Goal: Contribute content: Contribute content

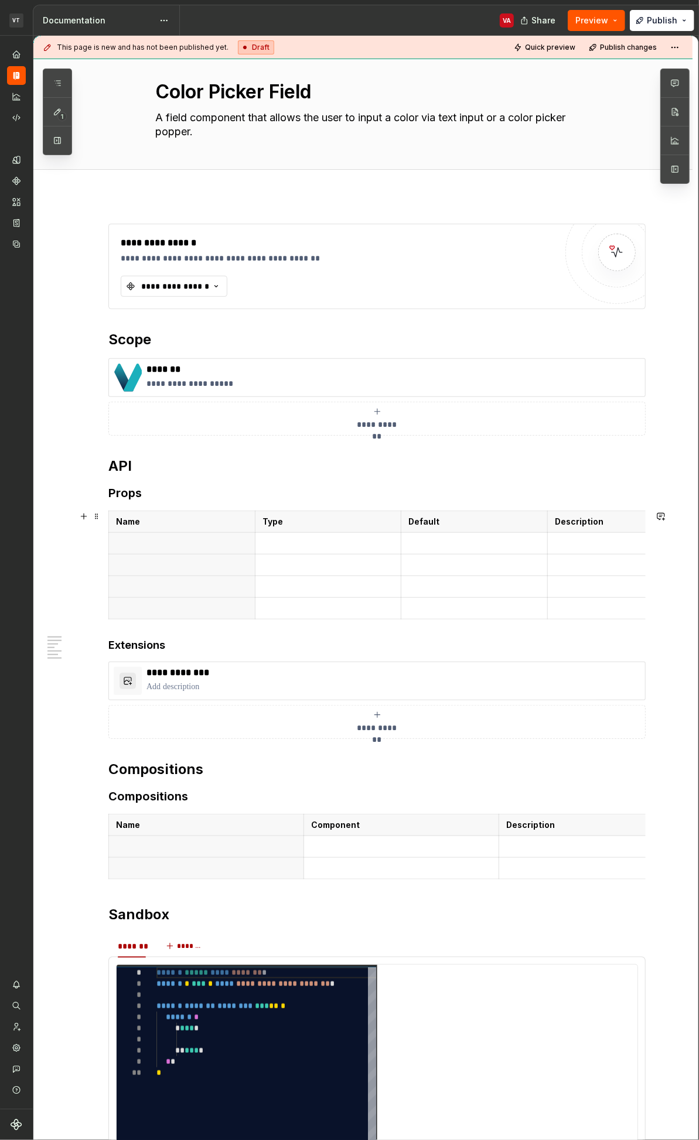
scroll to position [43, 0]
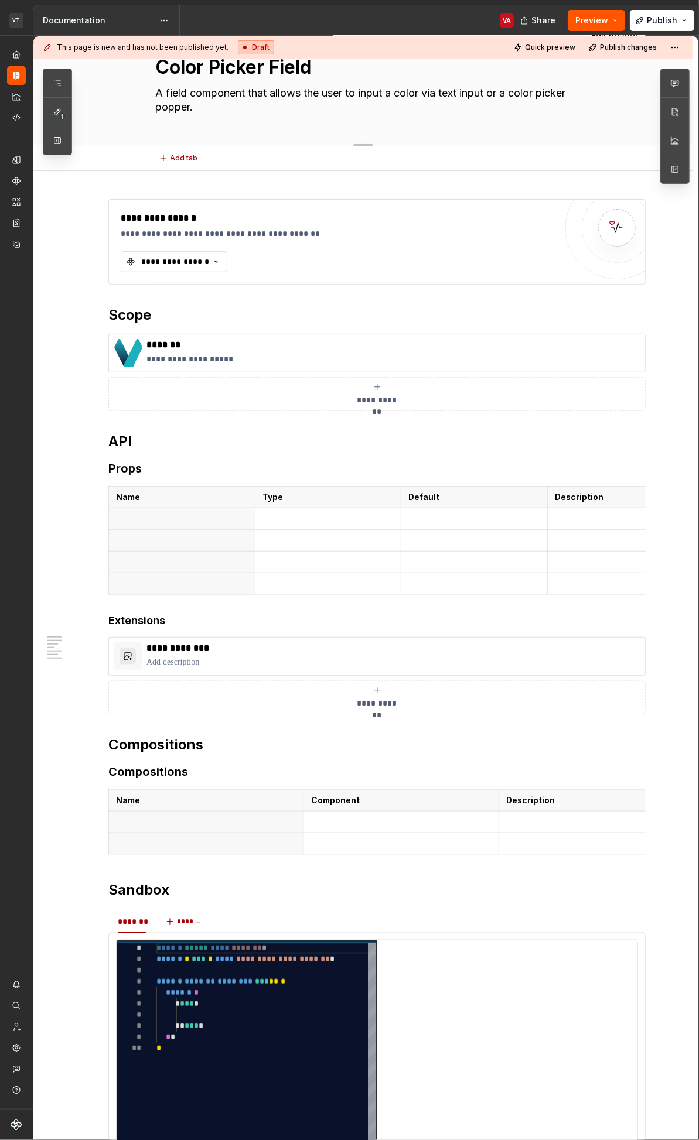
click at [225, 96] on textarea "A field component that allows the user to input a color via text input or a col…" at bounding box center [374, 100] width 443 height 33
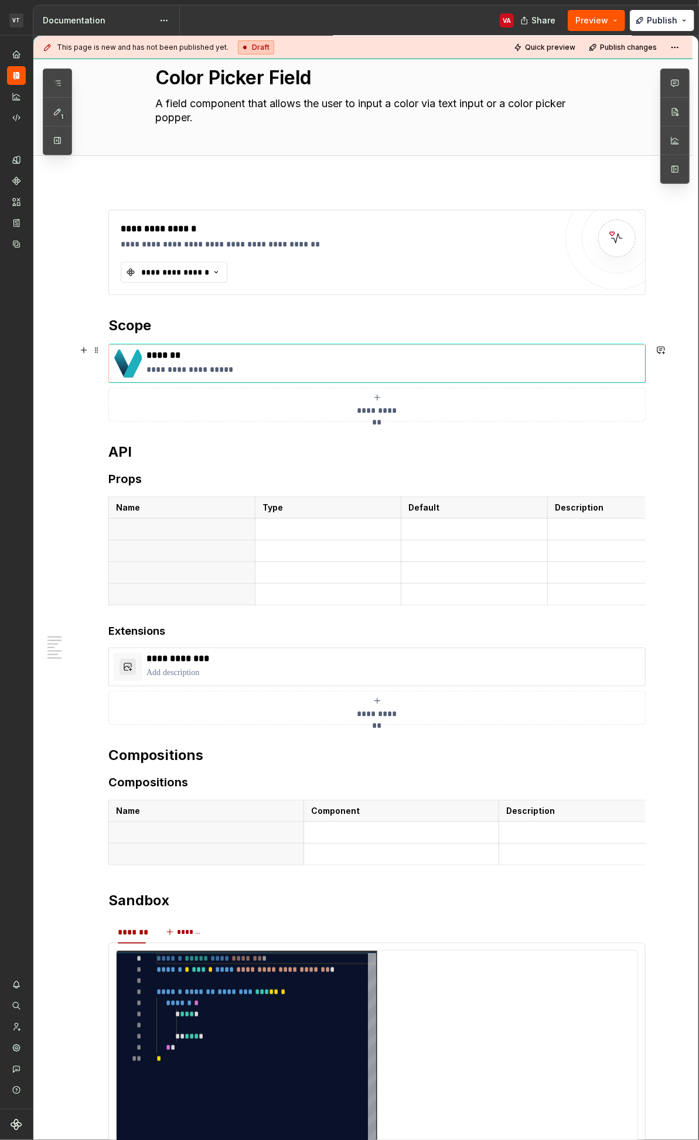
scroll to position [0, 0]
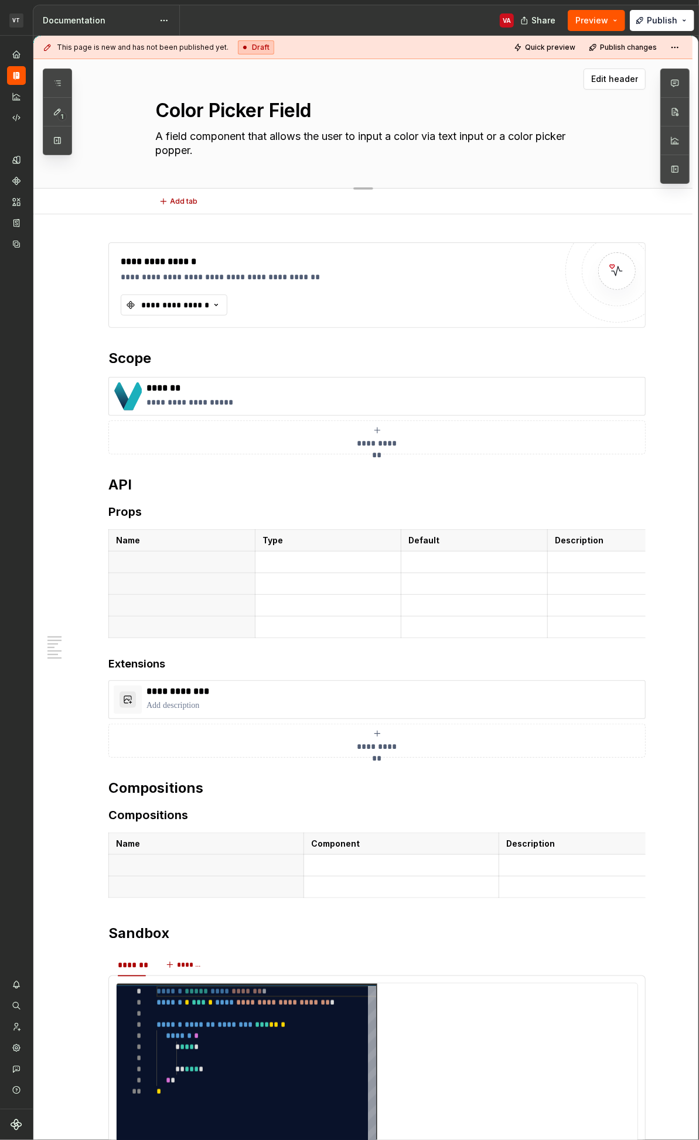
click at [234, 148] on textarea "A field component that allows the user to input a color via text input or a col…" at bounding box center [374, 143] width 443 height 33
click at [167, 487] on h2 "API" at bounding box center [376, 485] width 537 height 19
click at [214, 141] on textarea "A field component that allows the user to input a color via text input or a col…" at bounding box center [374, 143] width 443 height 33
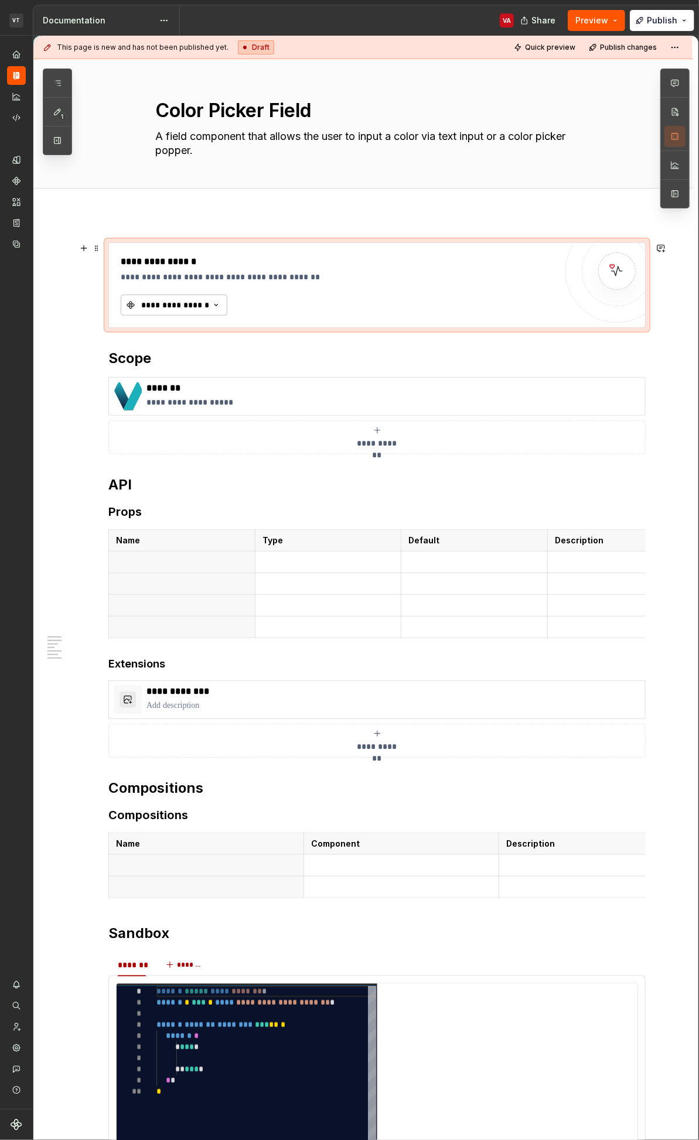
click at [174, 296] on button "**********" at bounding box center [174, 305] width 107 height 21
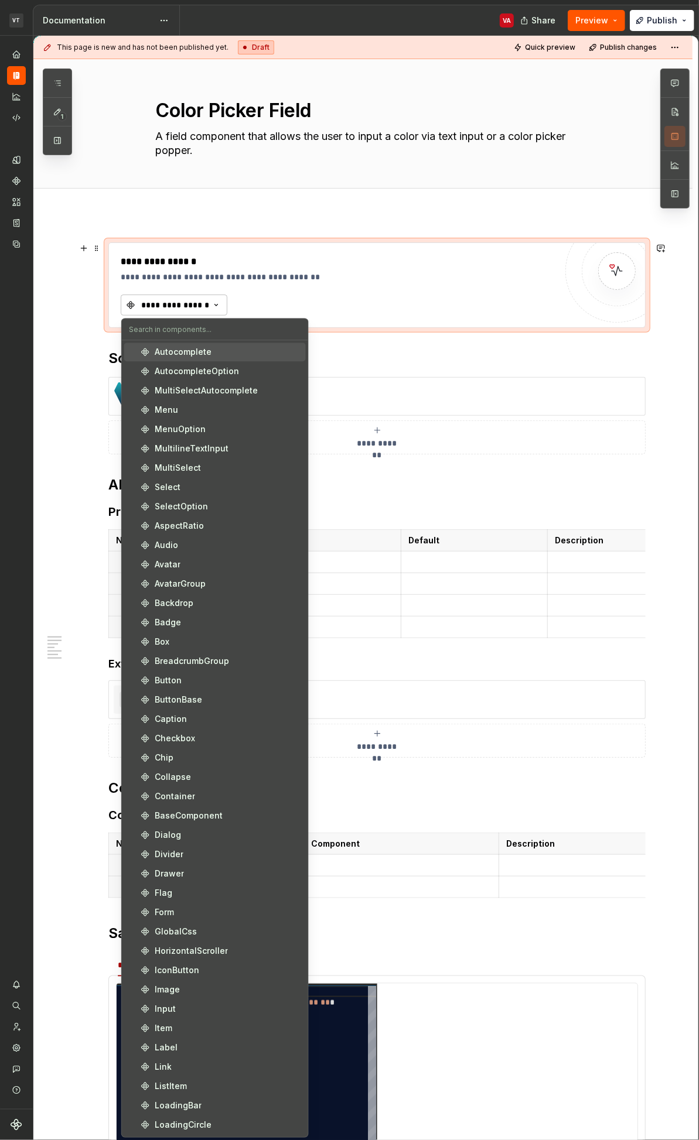
type textarea "*"
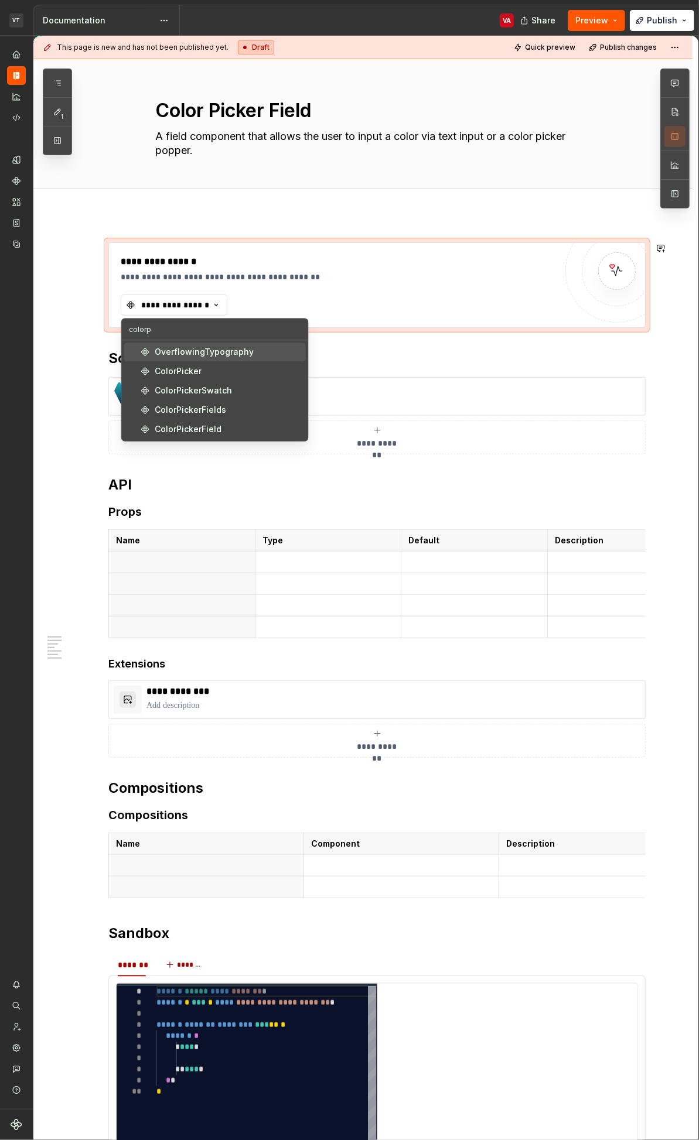
type input "colorpi"
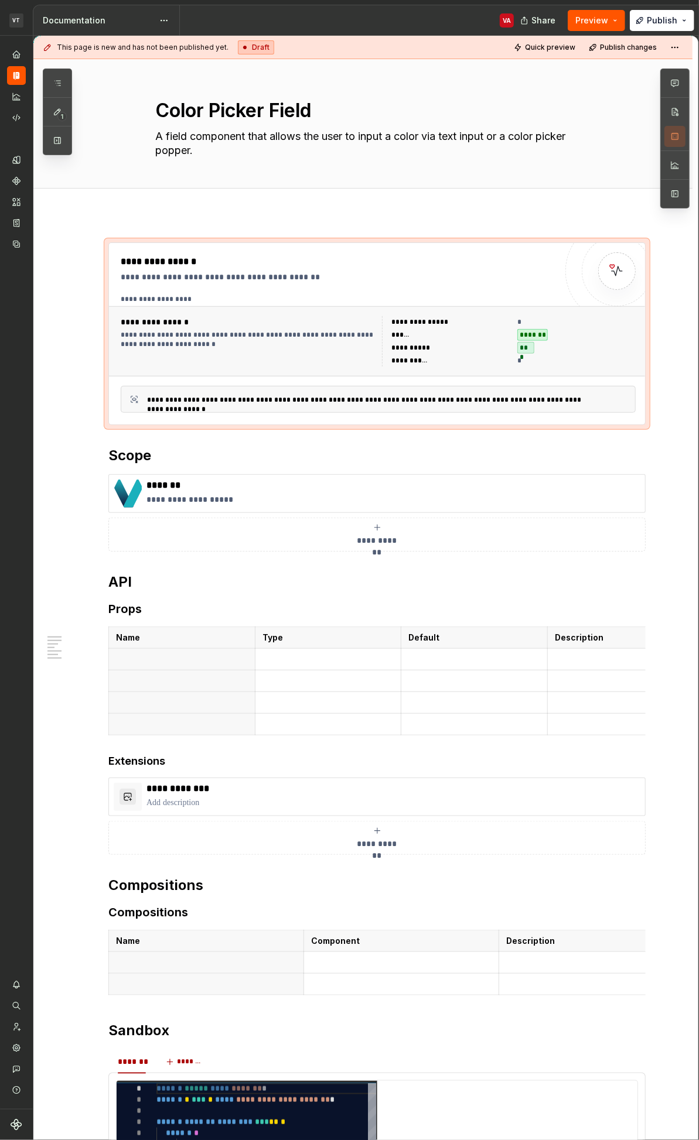
type textarea "*"
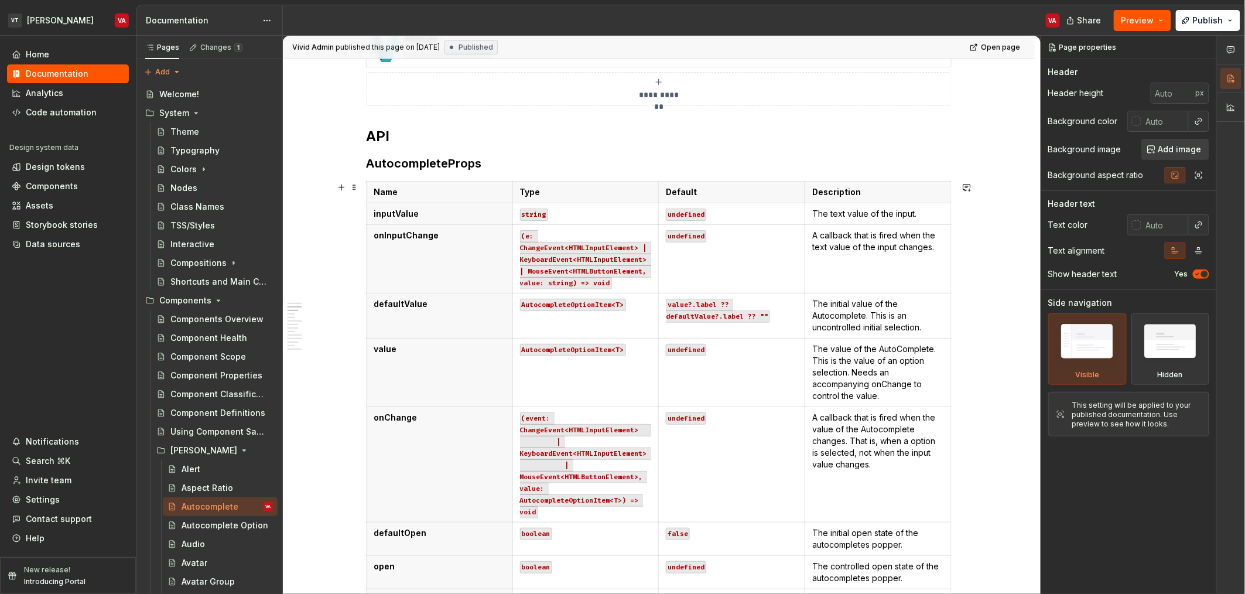
scroll to position [434, 0]
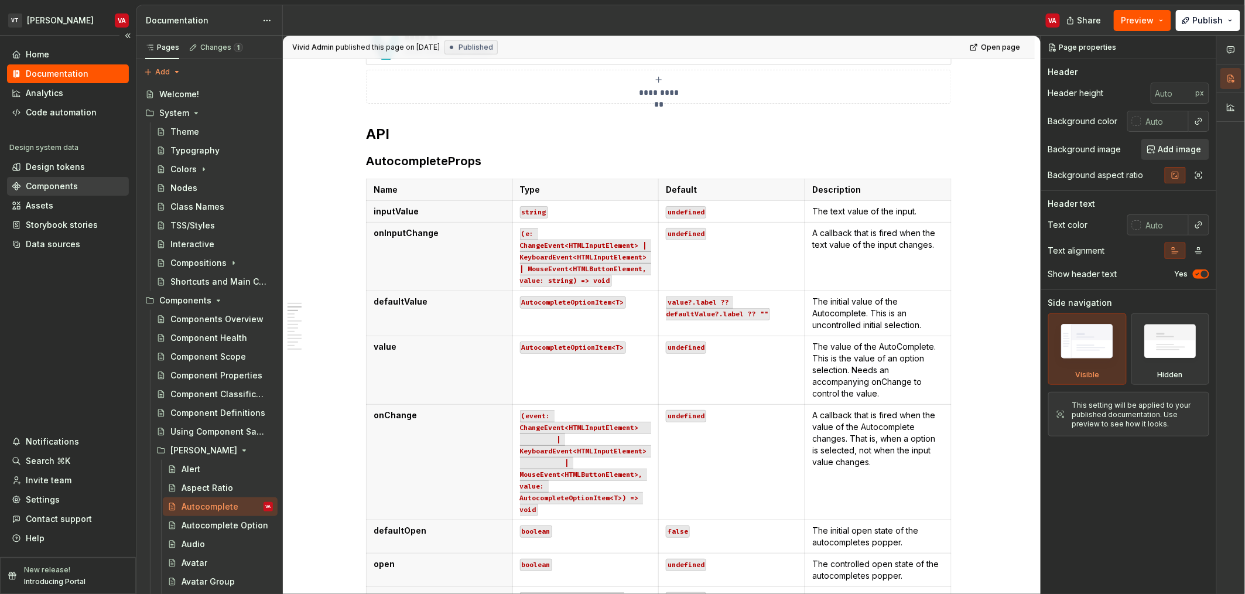
click at [43, 188] on div "Components" at bounding box center [52, 186] width 52 height 12
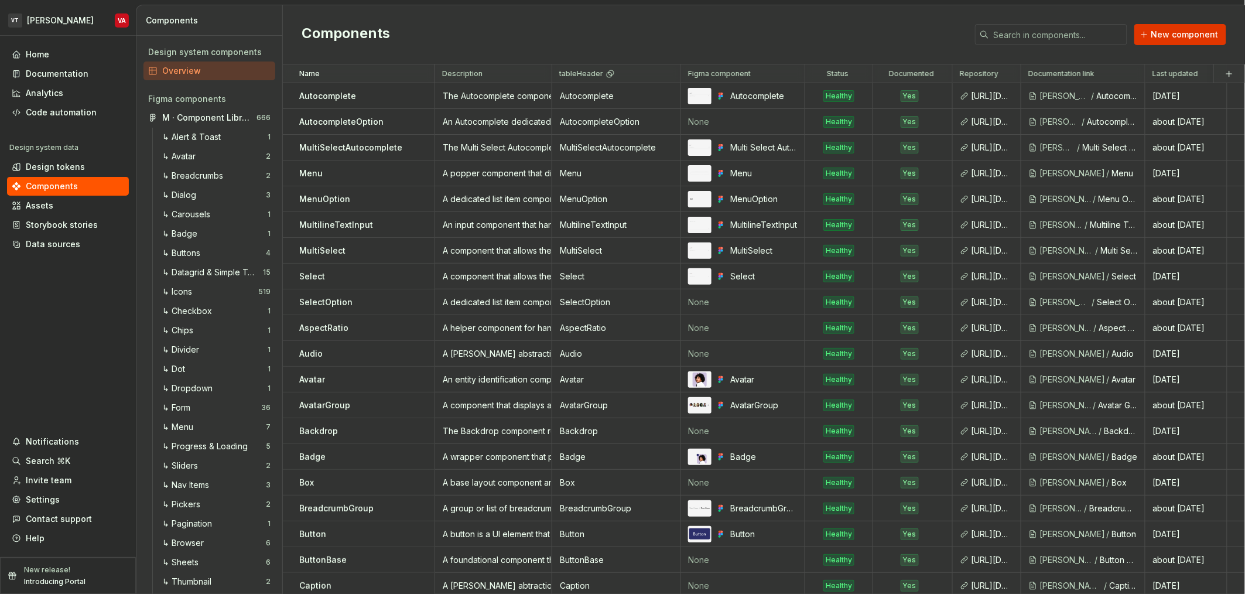
click at [1176, 35] on span "New component" at bounding box center [1184, 35] width 67 height 12
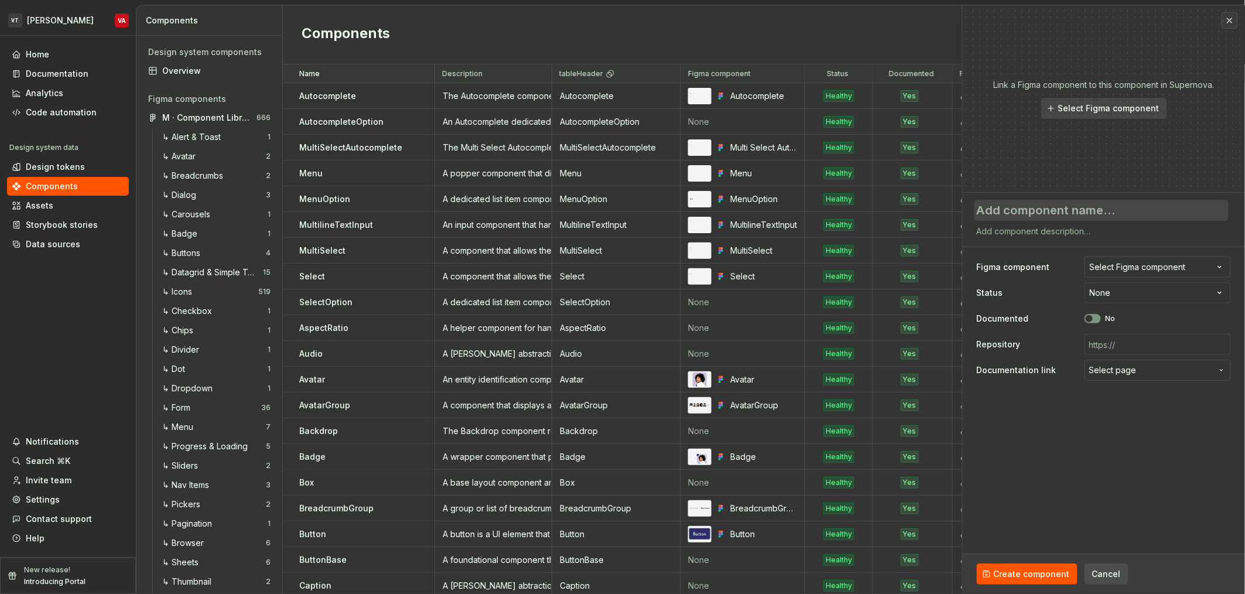
click at [1059, 211] on textarea at bounding box center [1101, 210] width 254 height 21
type textarea "*"
type textarea "C"
type textarea "*"
type textarea "Co"
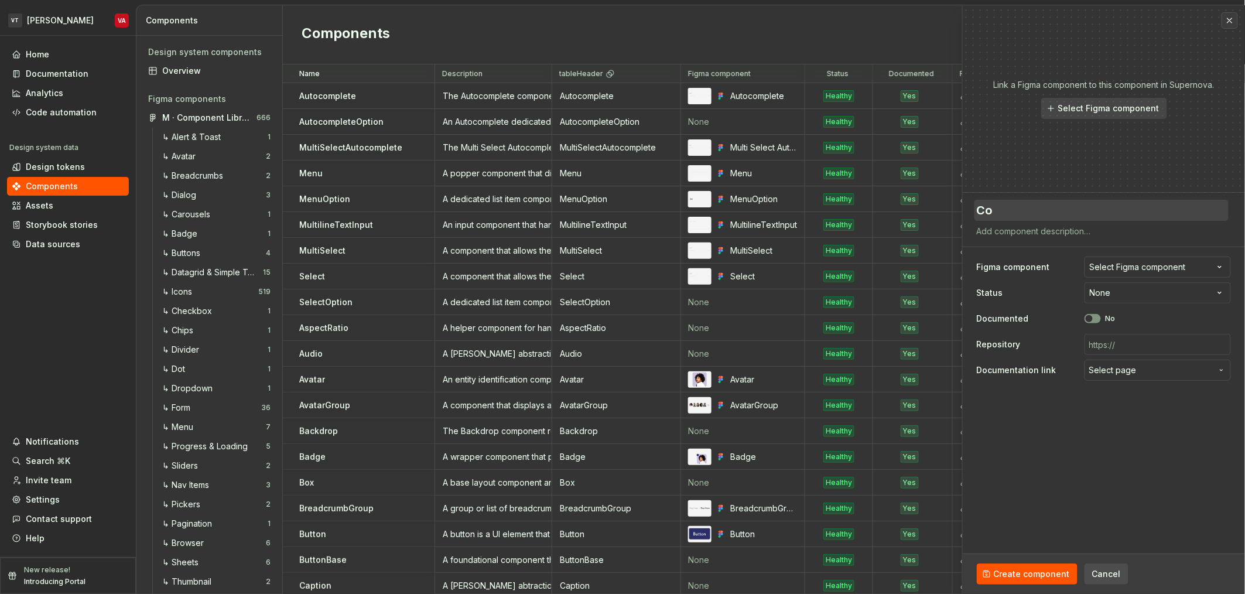
type textarea "*"
type textarea "Col"
type textarea "*"
type textarea "Colo"
type textarea "*"
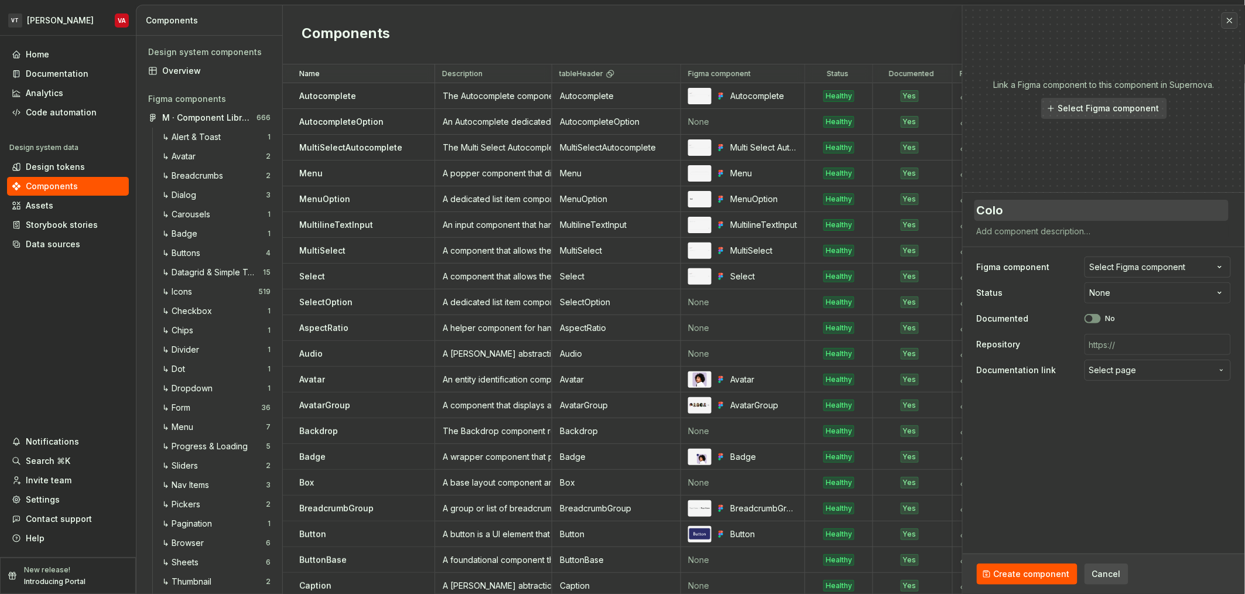
type textarea "Color"
type textarea "*"
type textarea "Color"
type textarea "*"
type textarea "Color"
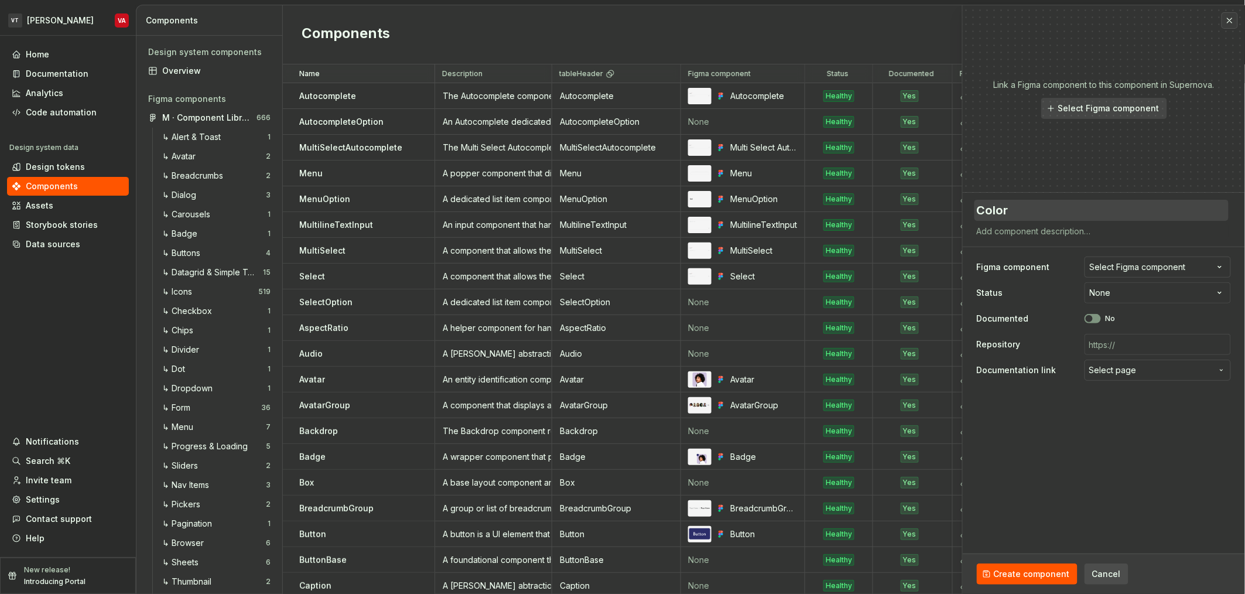
type textarea "*"
type textarea "ColorP"
type textarea "*"
type textarea "ColorPi"
type textarea "*"
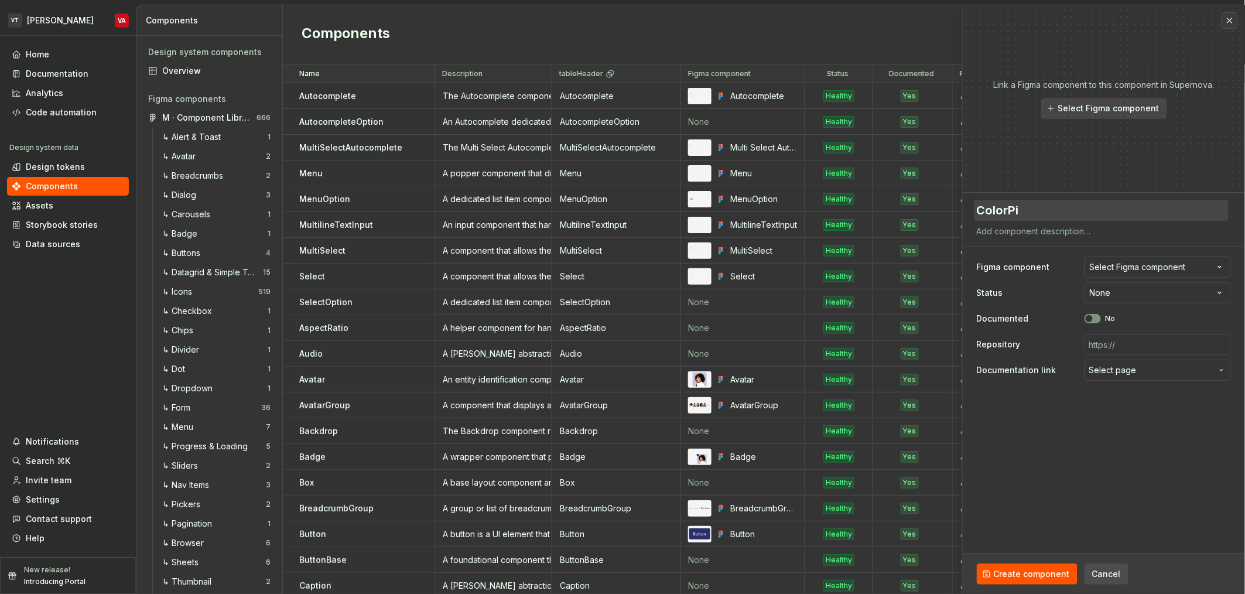
type textarea "ColorPic"
type textarea "*"
type textarea "ColorPick"
type textarea "*"
type textarea "ColorPicke"
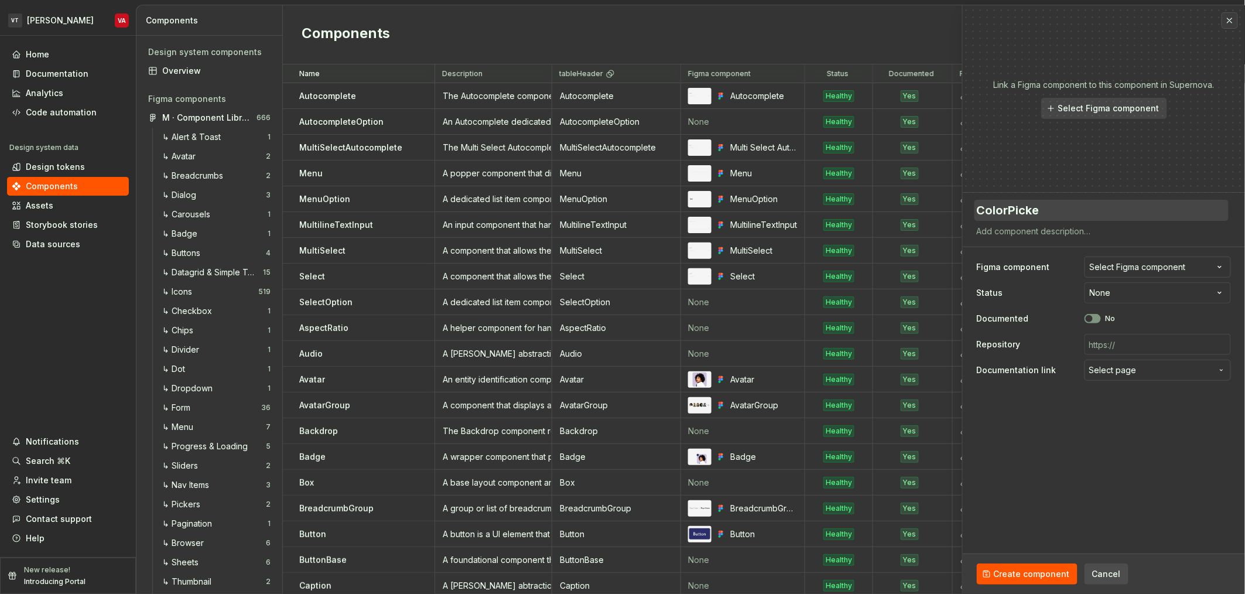
type textarea "*"
type textarea "ColorPicker"
type textarea "*"
type textarea "ColorPickerF"
type textarea "*"
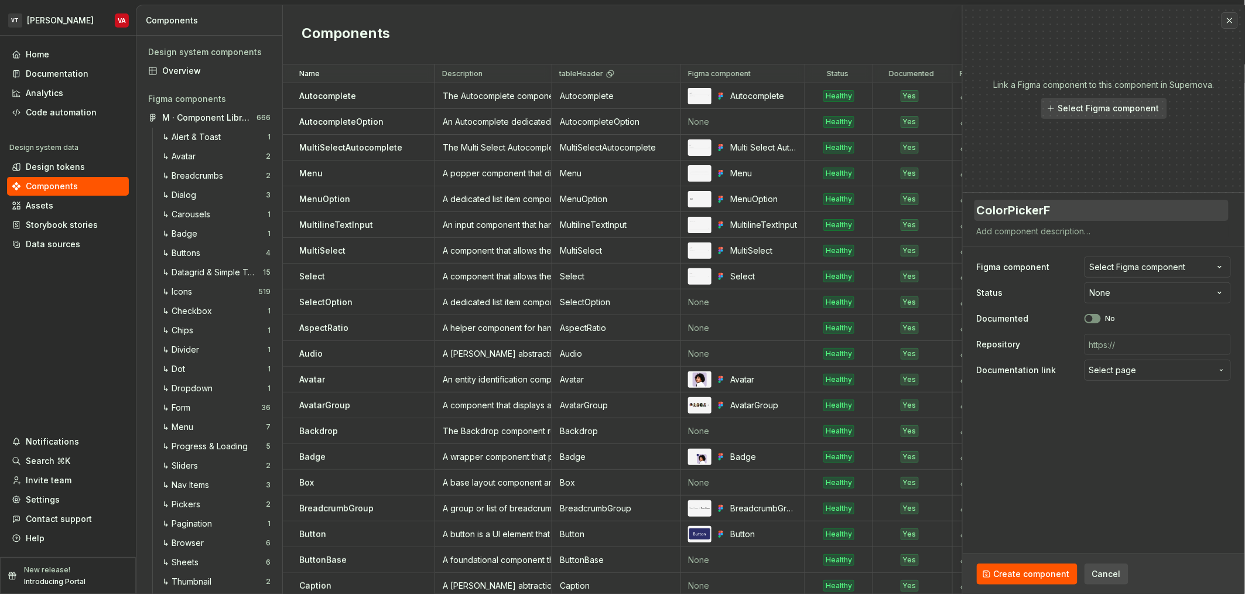
type textarea "ColorPickerFi"
type textarea "*"
type textarea "ColorPickerFie"
type textarea "*"
type textarea "ColorPickerField"
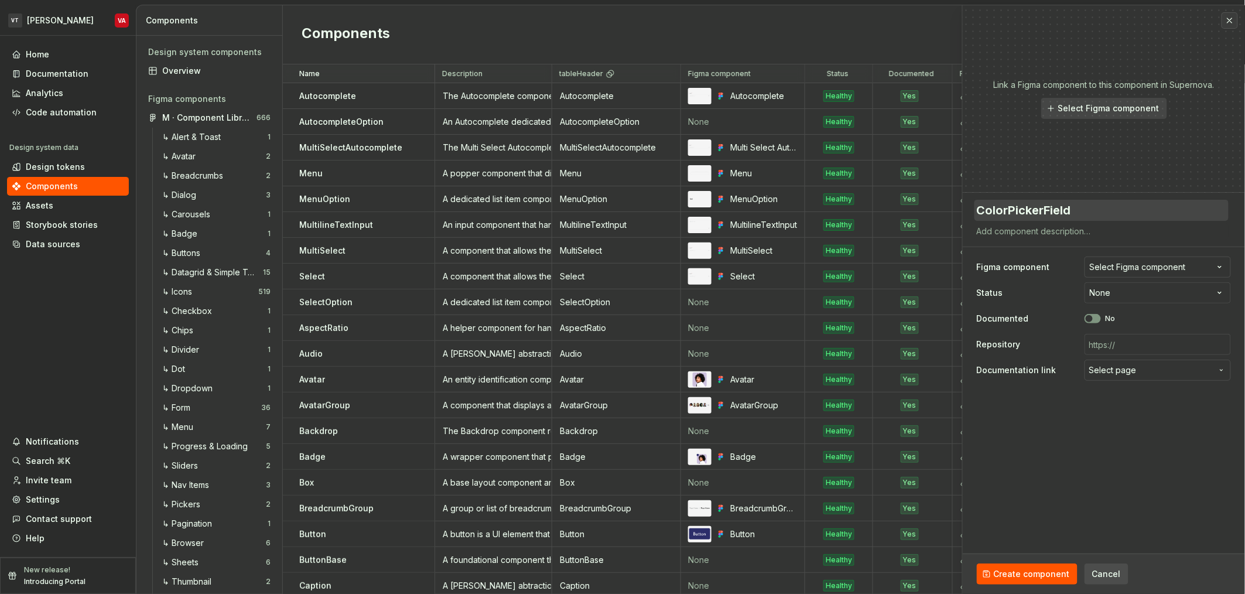
type textarea "*"
type textarea "ColorPickerField"
click at [1051, 227] on textarea at bounding box center [1101, 231] width 254 height 16
paste textarea "A field component that allows the user to input a color via text input or a col…"
type textarea "*"
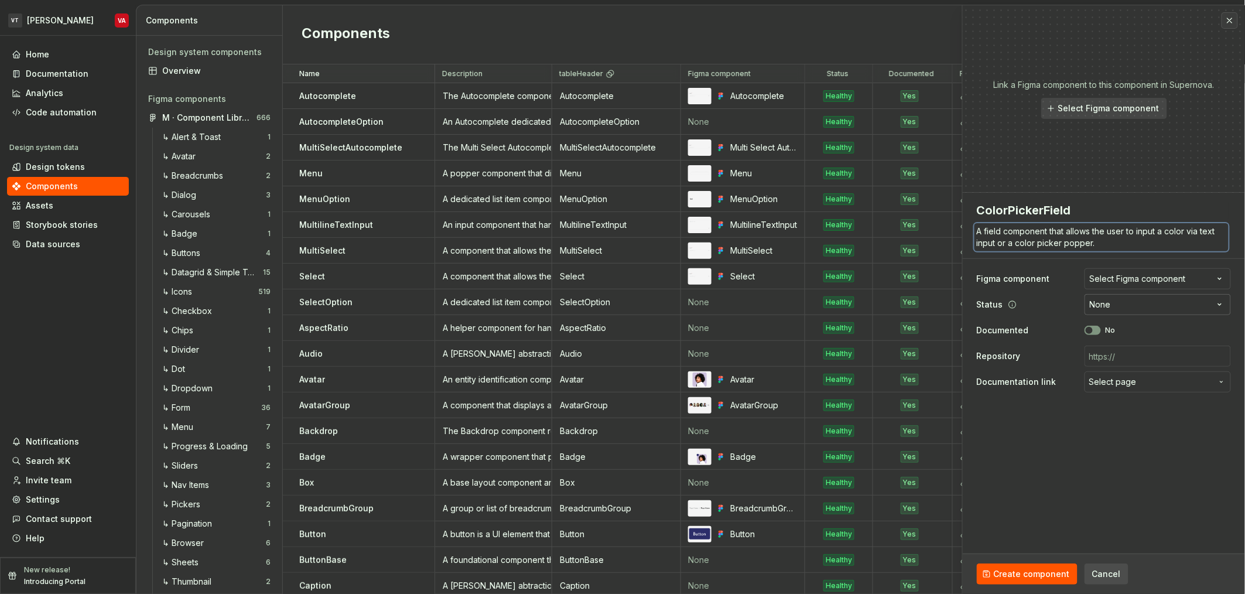
type textarea "A field component that allows the user to input a color via text input or a col…"
click at [1127, 298] on html "VT Minerva VA Home Documentation Analytics Code automation Design system data D…" at bounding box center [622, 297] width 1245 height 594
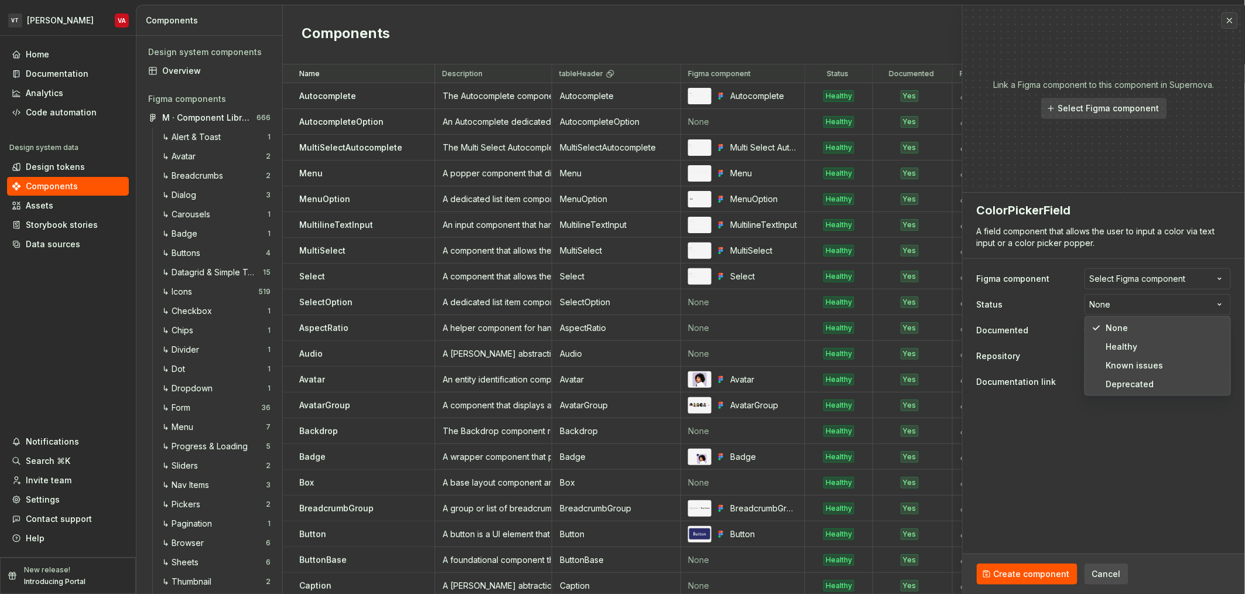
select select "**********"
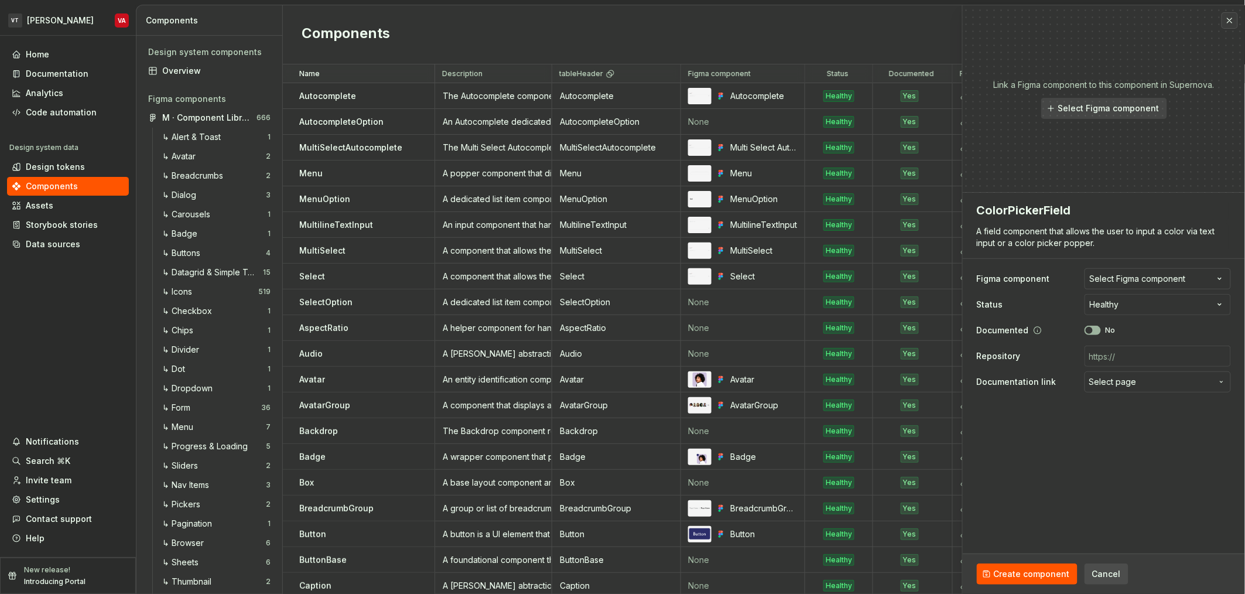
click at [1087, 331] on span "button" at bounding box center [1089, 330] width 7 height 7
type textarea "*"
click at [1114, 381] on span "Select page" at bounding box center [1112, 382] width 47 height 12
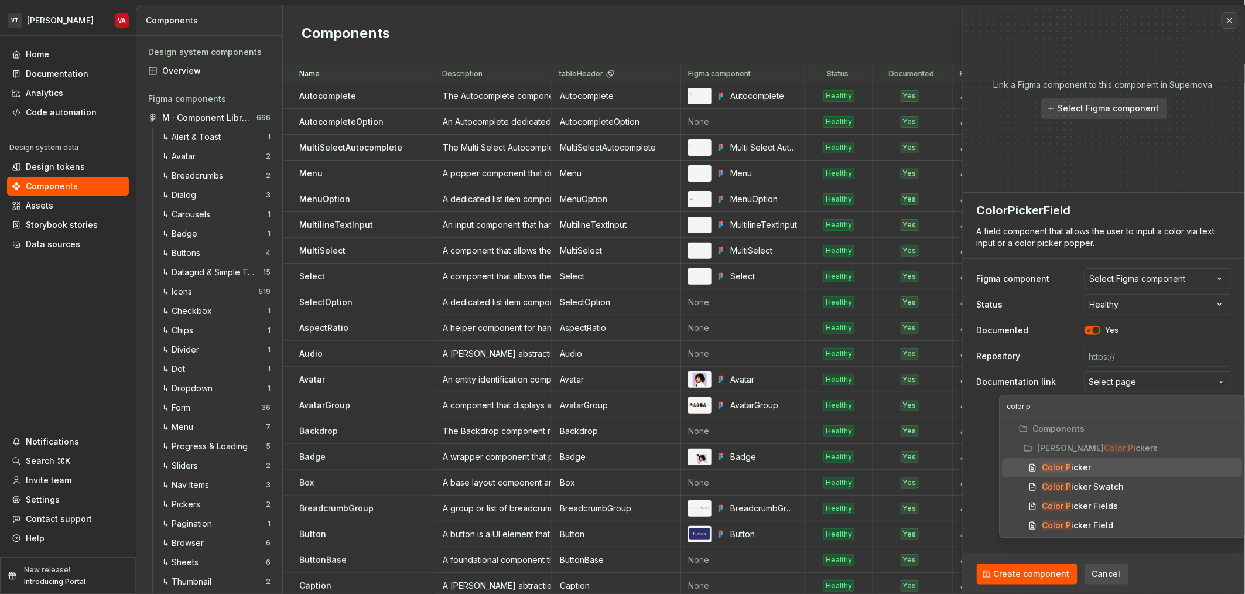
type input "color pi"
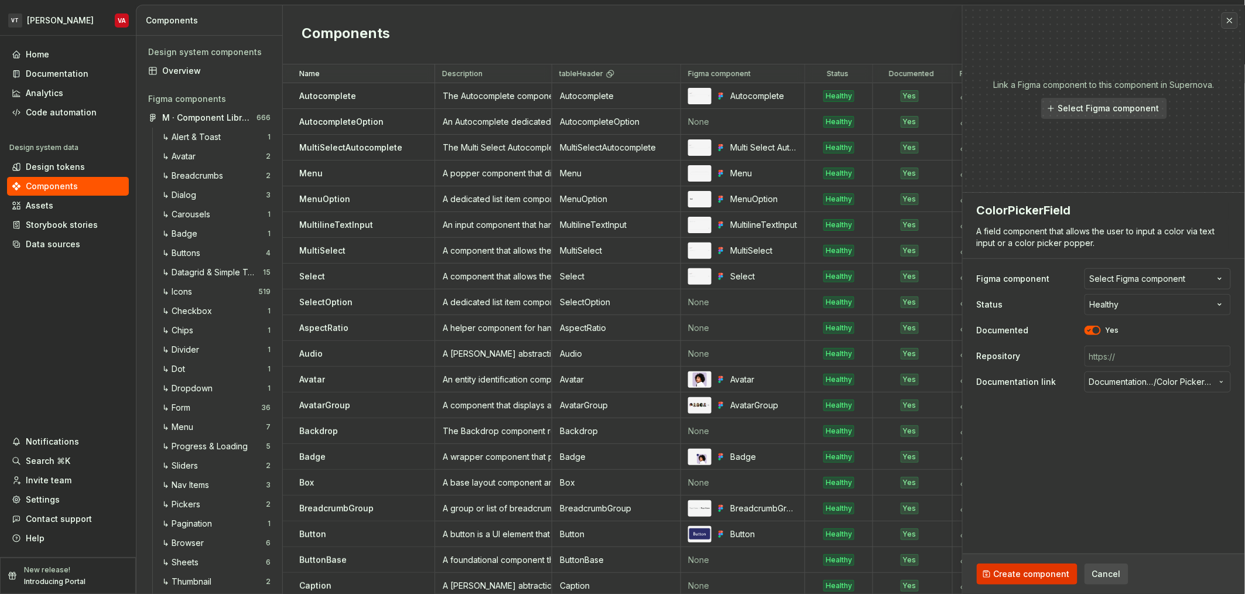
click at [1032, 577] on span "Create component" at bounding box center [1032, 574] width 76 height 12
type textarea "*"
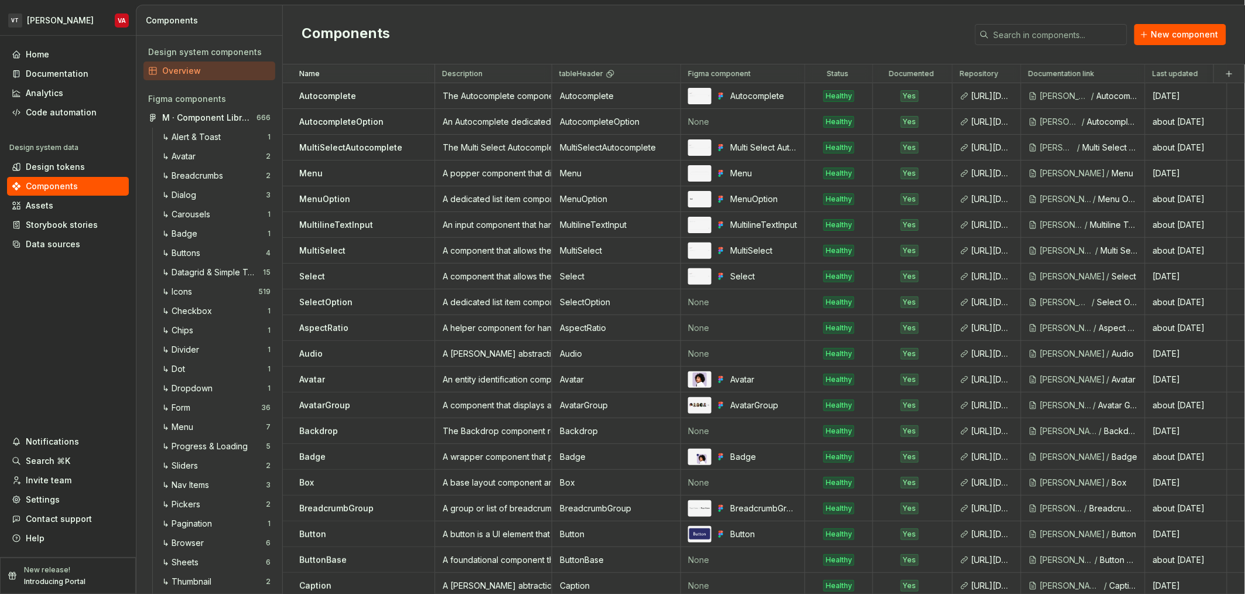
click at [490, 26] on div "Components New component" at bounding box center [764, 34] width 962 height 59
